Goal: Obtain resource: Obtain resource

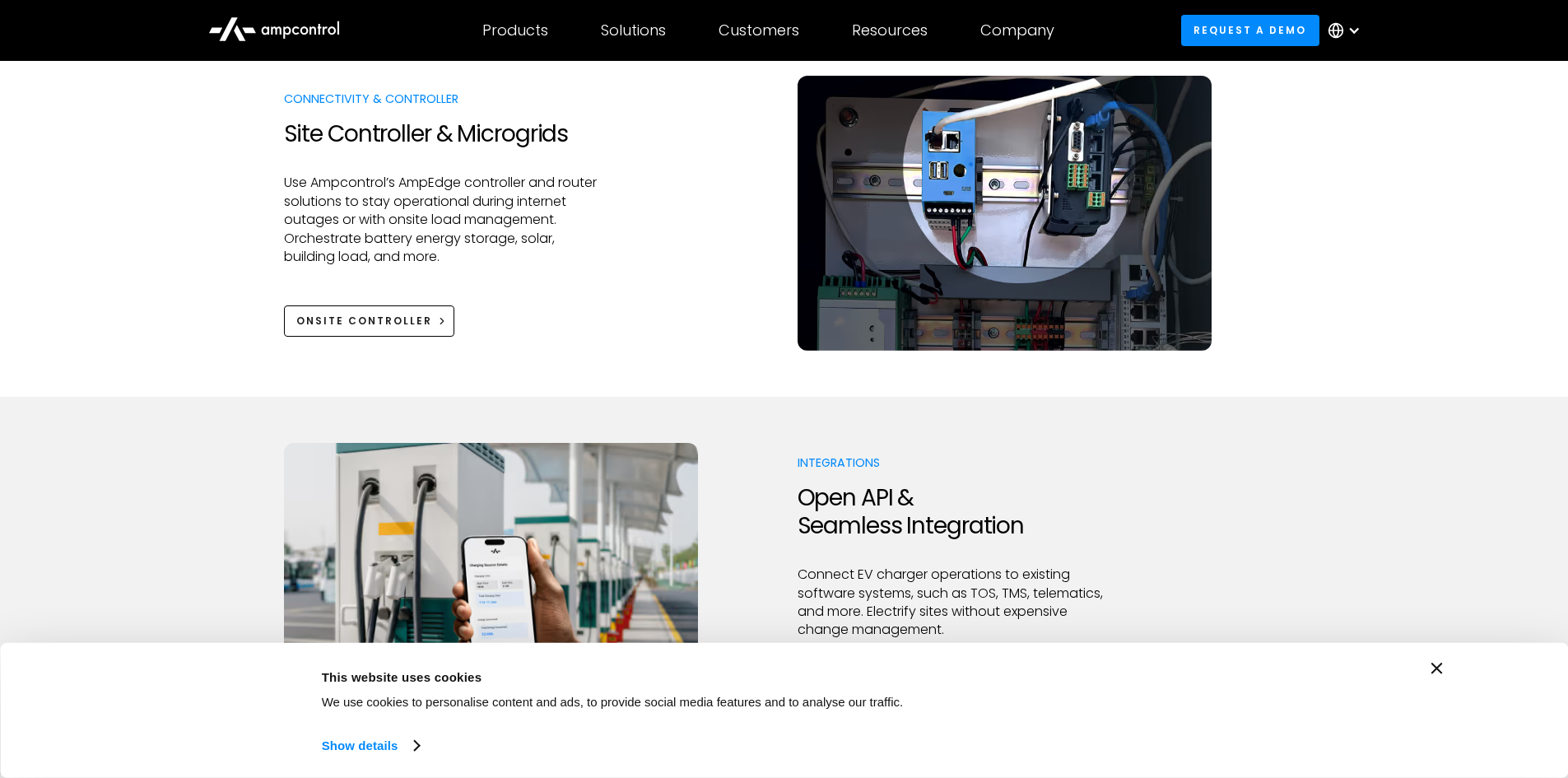
scroll to position [2057, 0]
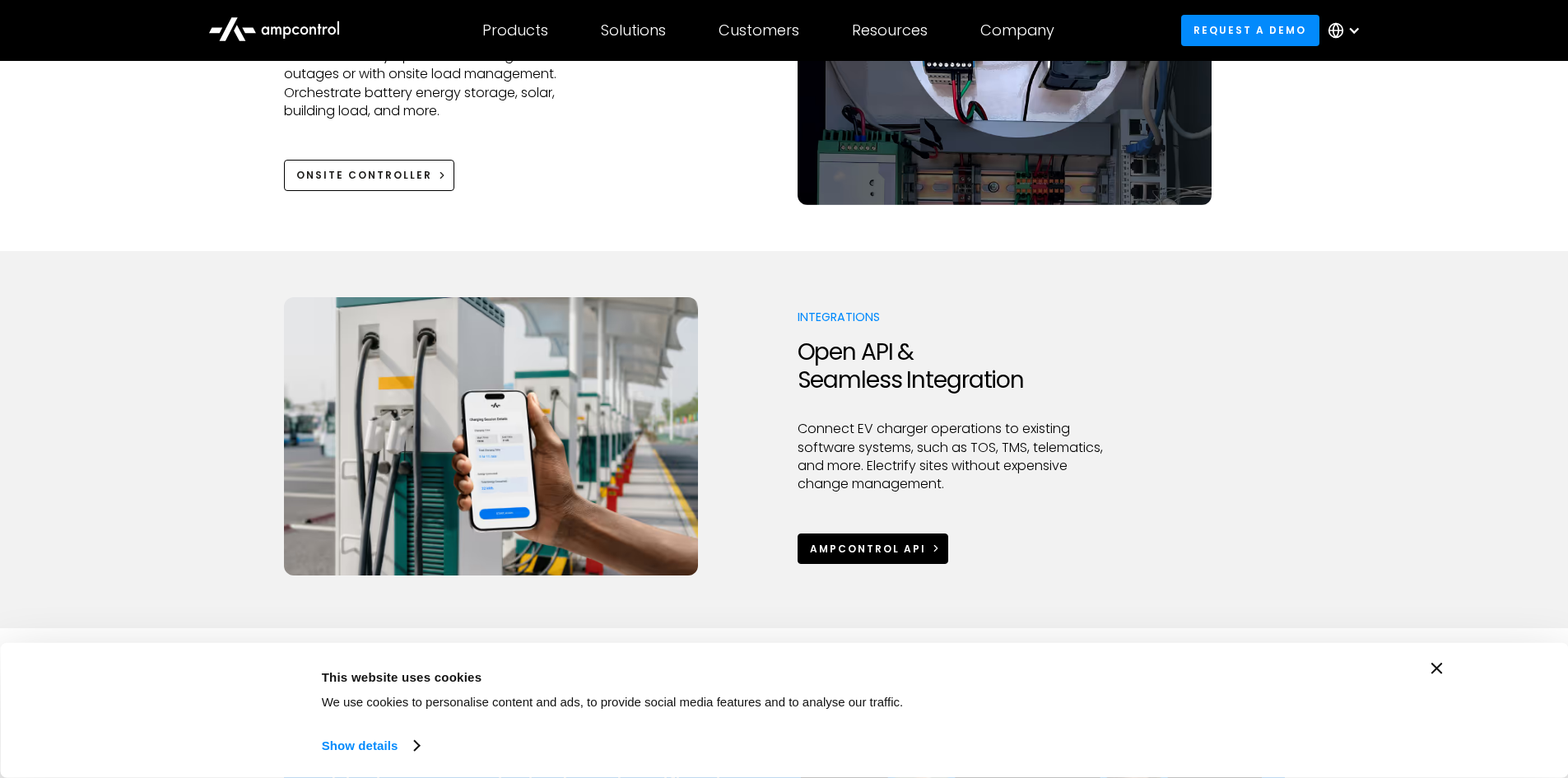
click at [883, 542] on div "Ampcontrol APi" at bounding box center [867, 549] width 116 height 14
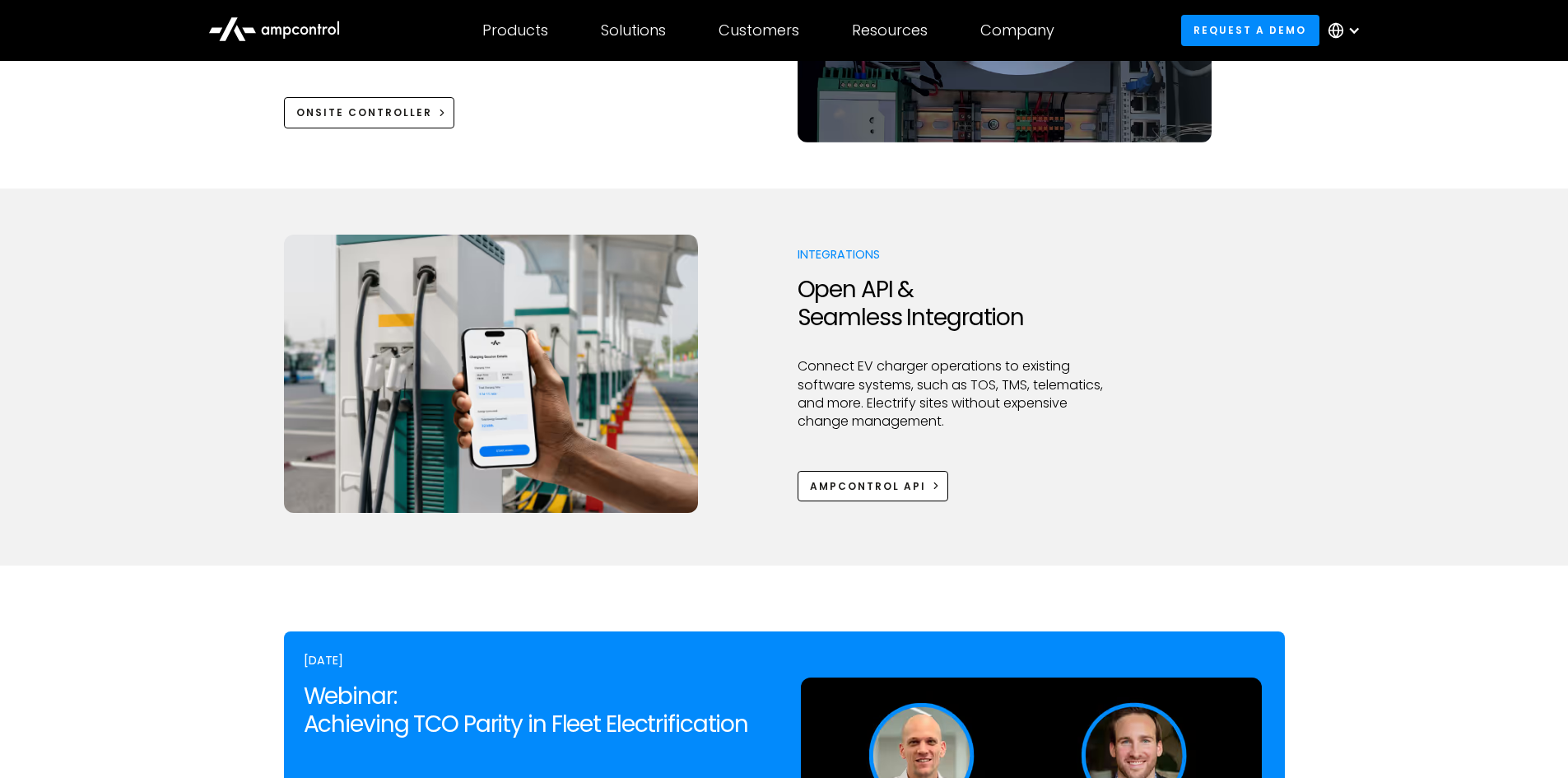
scroll to position [2304, 0]
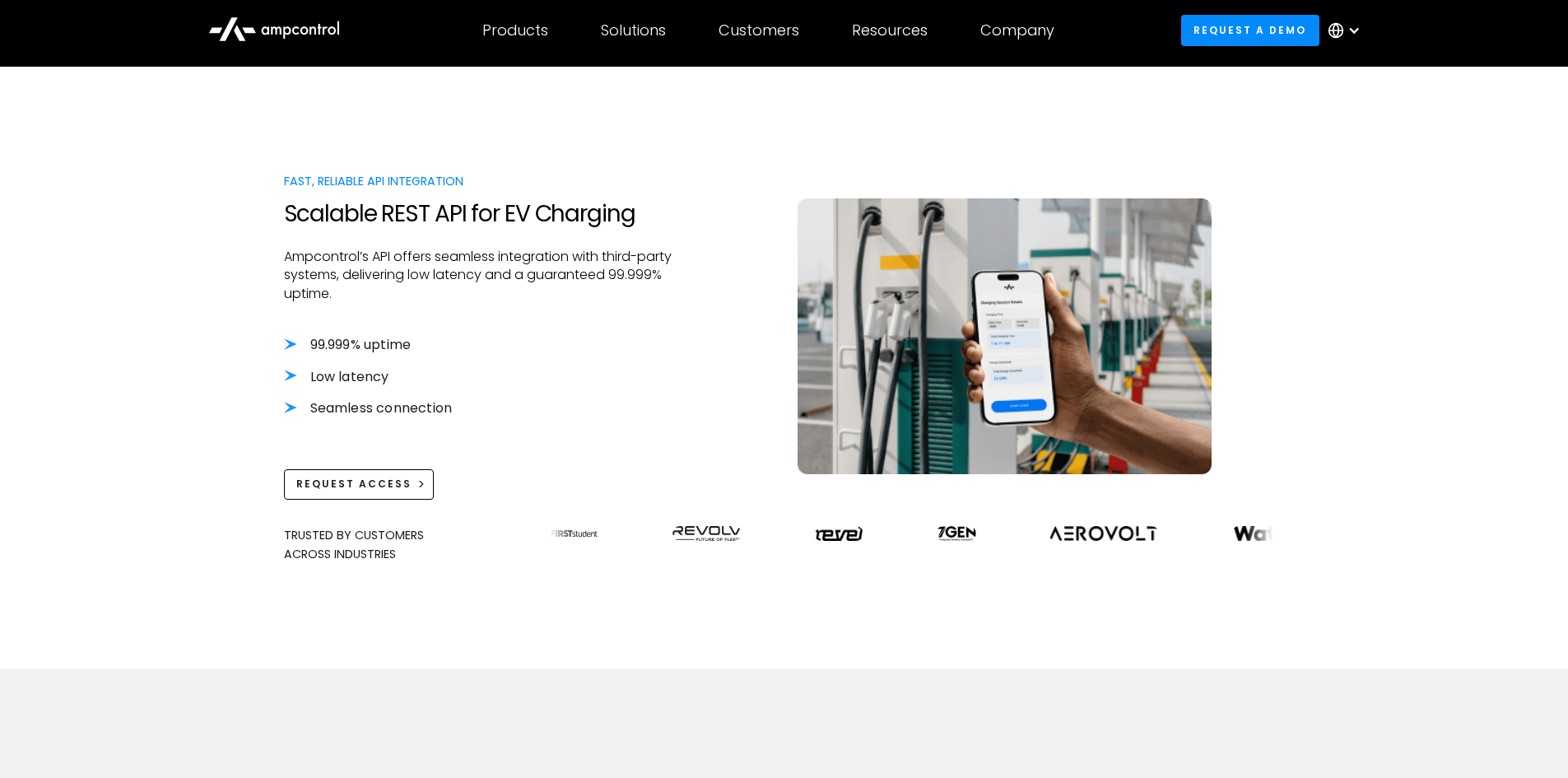
scroll to position [494, 0]
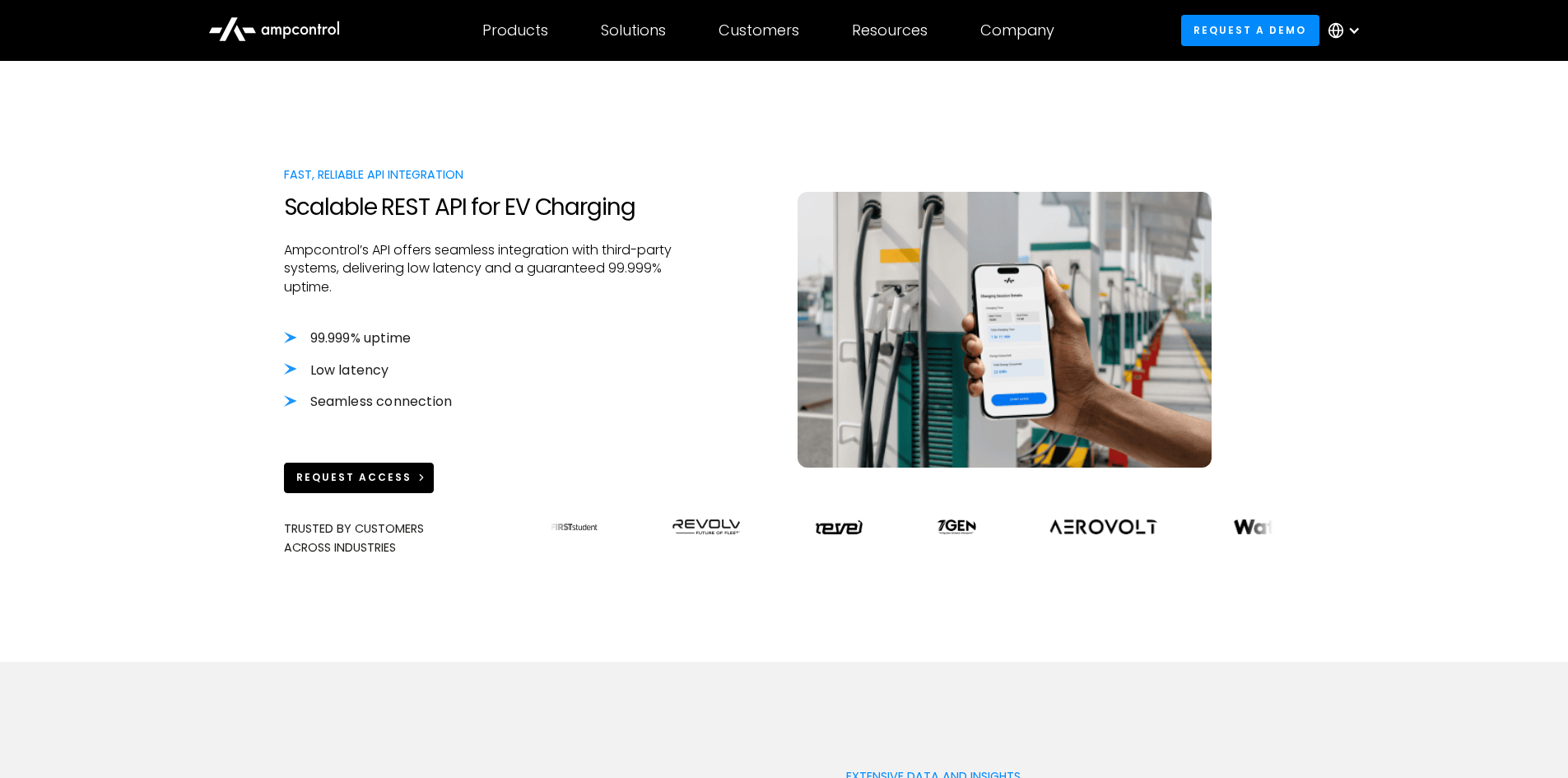
click at [353, 470] on div "Request Access" at bounding box center [354, 477] width 115 height 14
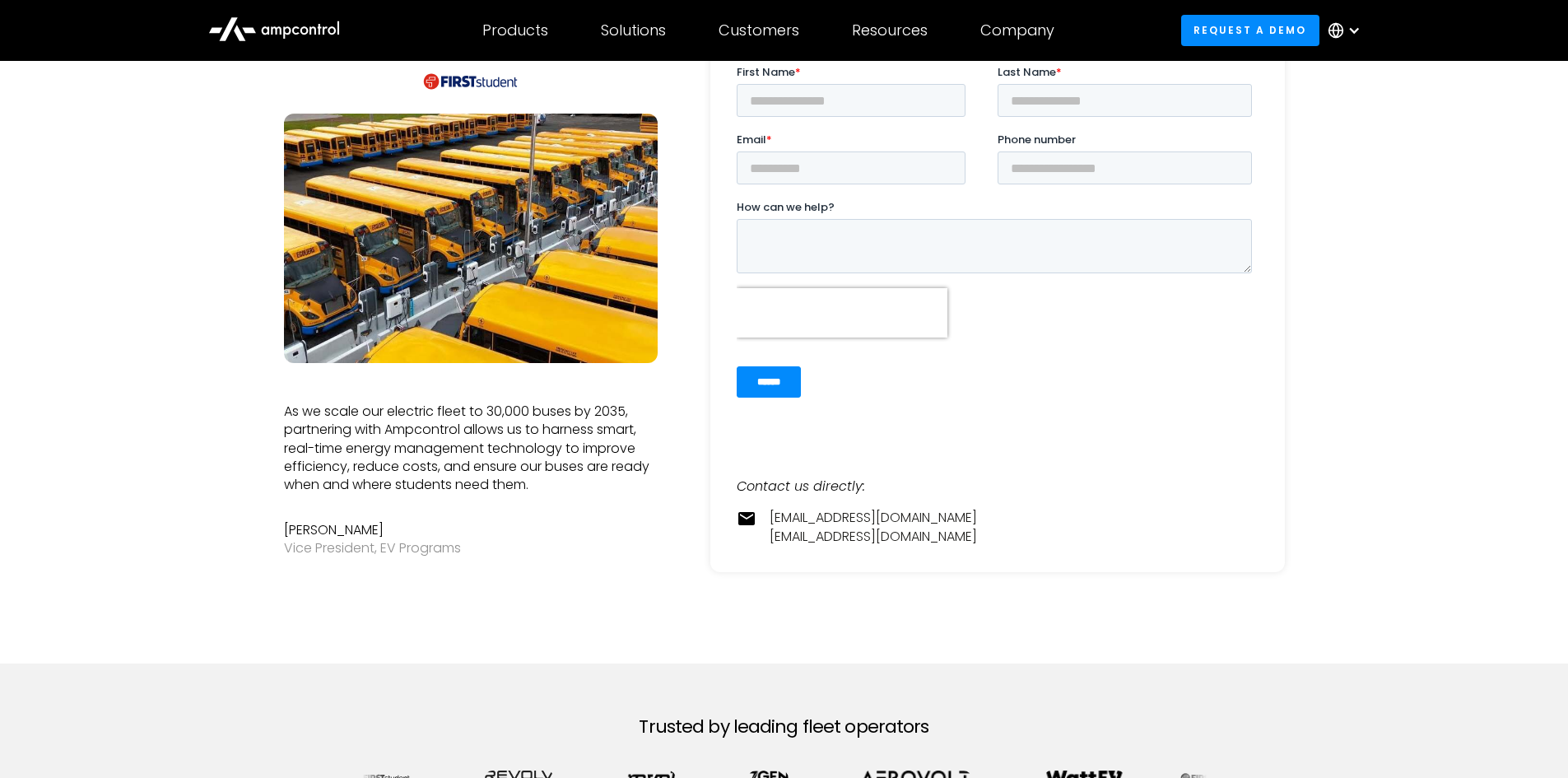
scroll to position [247, 0]
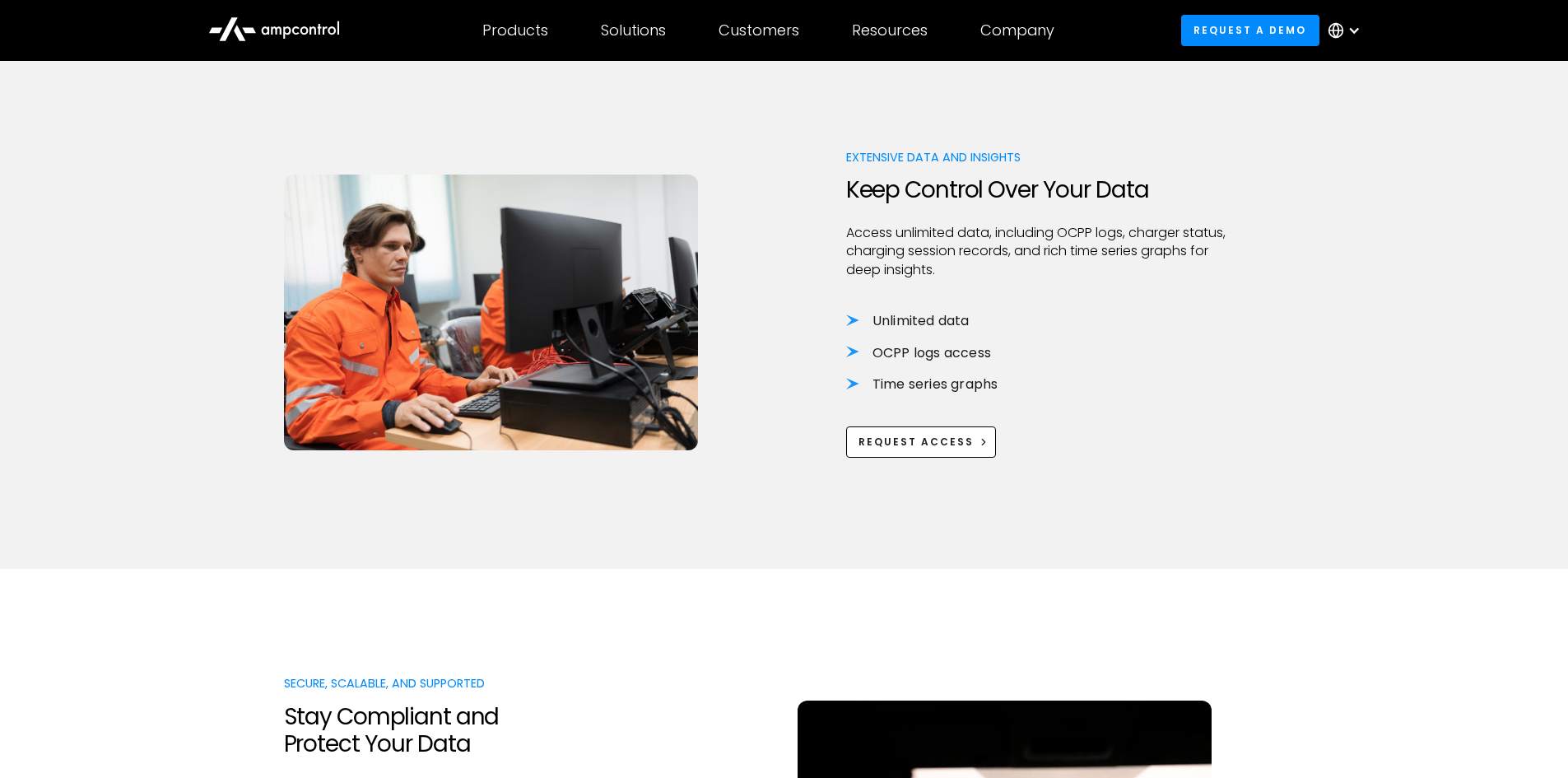
scroll to position [1152, 0]
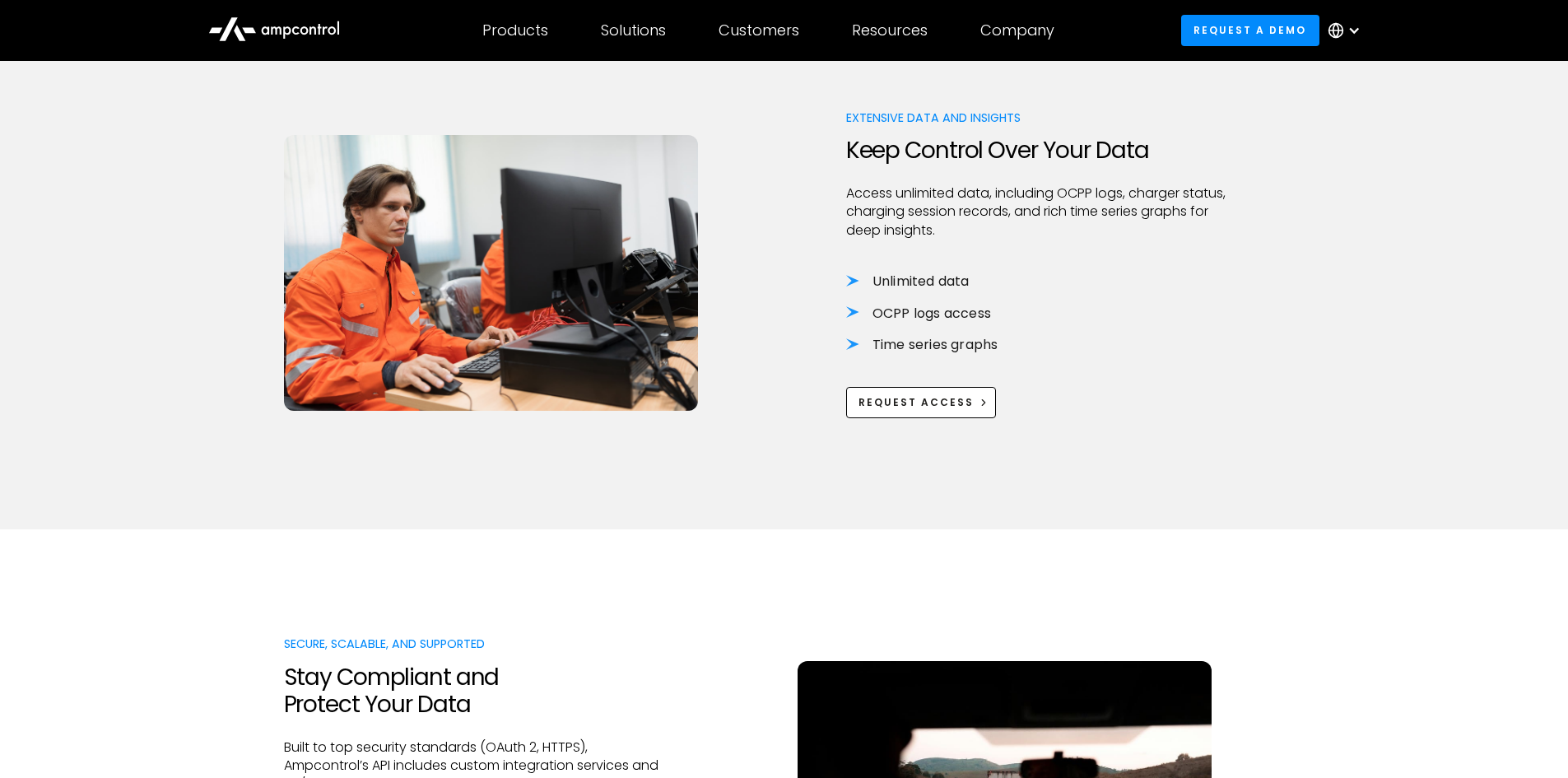
click at [860, 272] on li "Unlimited data" at bounding box center [1041, 281] width 390 height 18
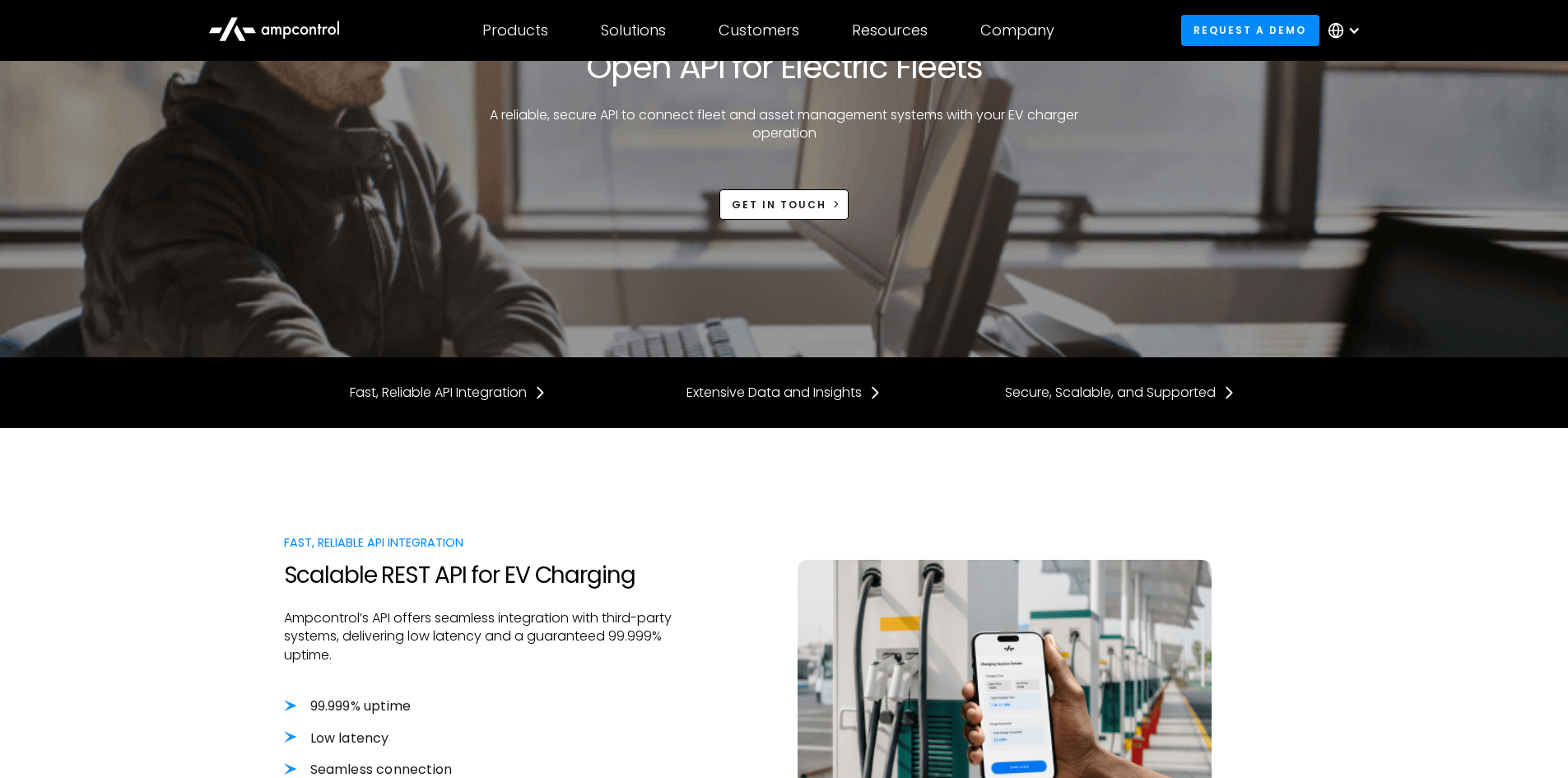
scroll to position [0, 0]
